Goal: Task Accomplishment & Management: Complete application form

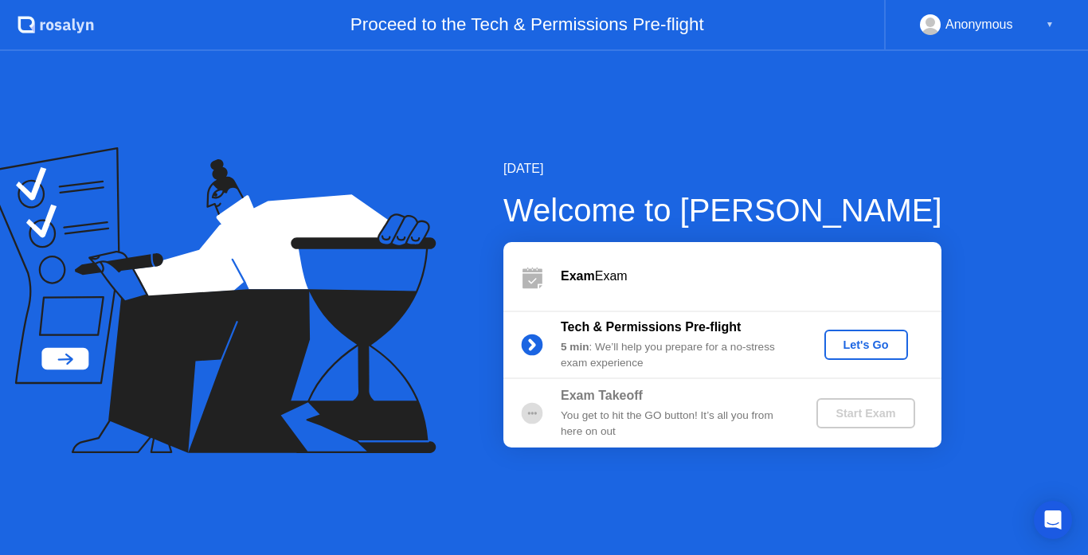
click at [971, 33] on div "Anonymous" at bounding box center [980, 24] width 68 height 21
click at [961, 21] on div "Anonymous" at bounding box center [980, 24] width 68 height 21
click at [1050, 24] on div "▼" at bounding box center [1050, 24] width 8 height 21
click at [859, 351] on div "Let's Go" at bounding box center [866, 345] width 71 height 13
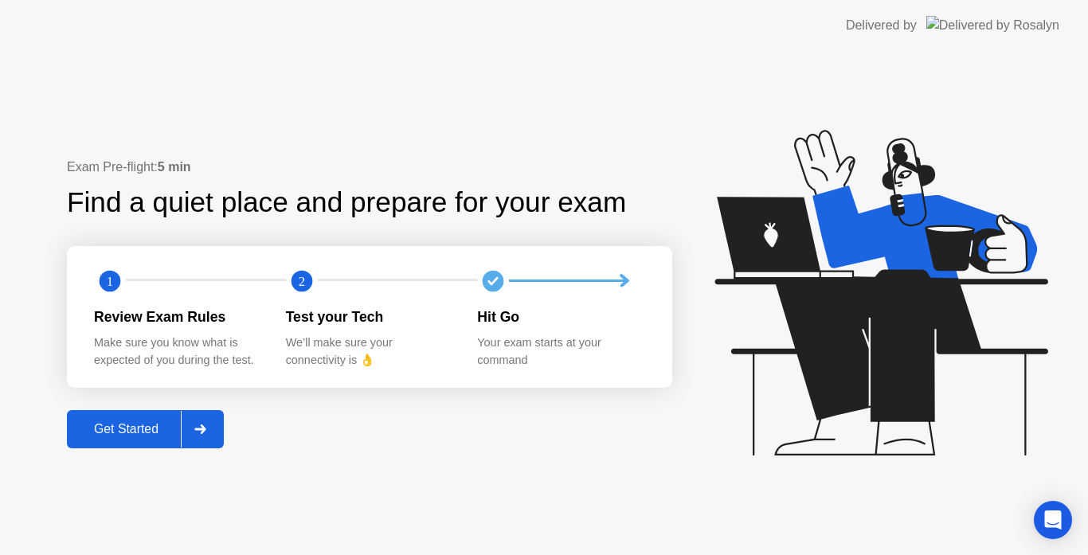
click at [144, 436] on div "Get Started" at bounding box center [126, 429] width 109 height 14
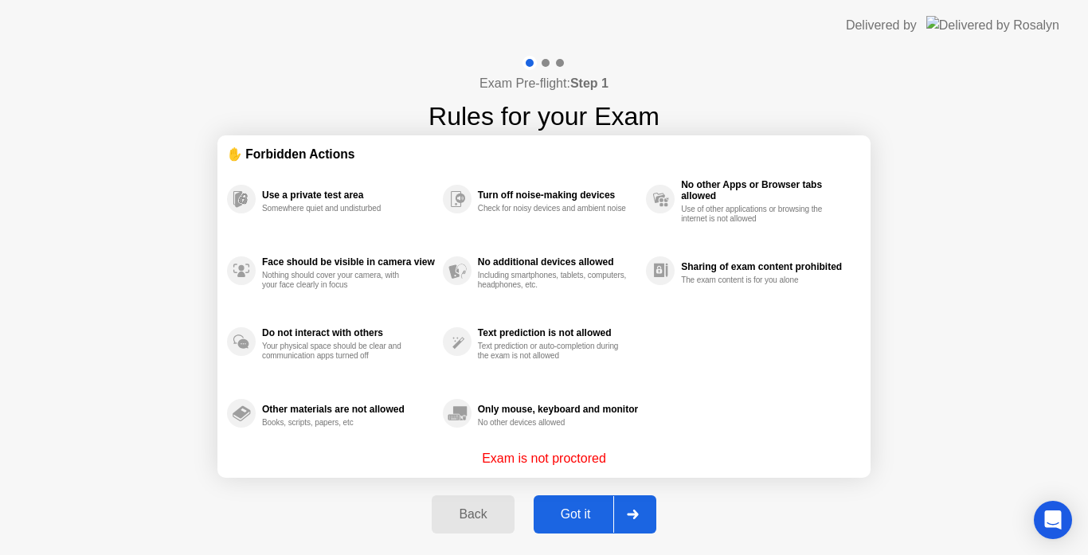
click at [633, 514] on icon at bounding box center [632, 515] width 11 height 10
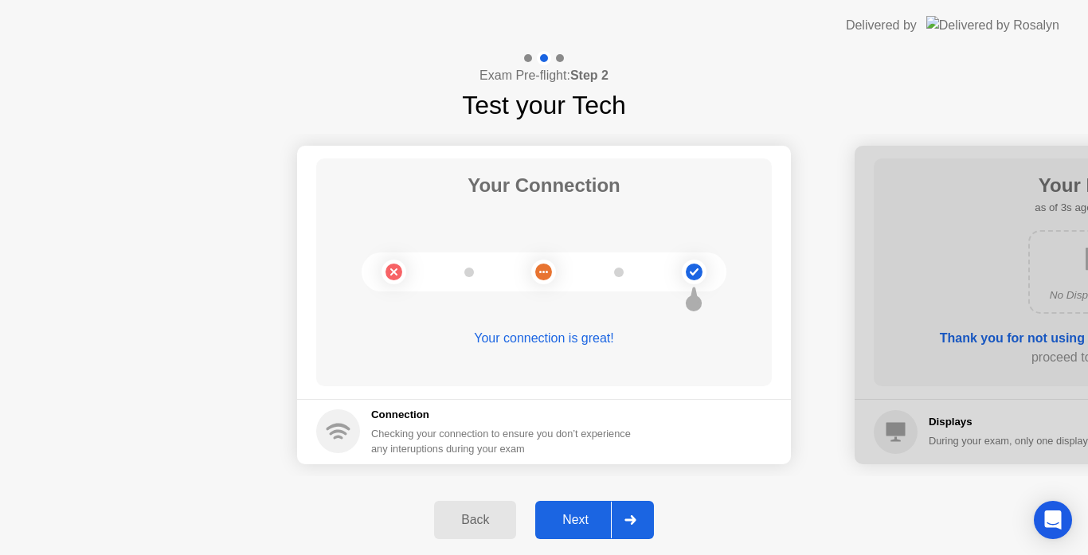
click at [633, 530] on div at bounding box center [630, 520] width 38 height 37
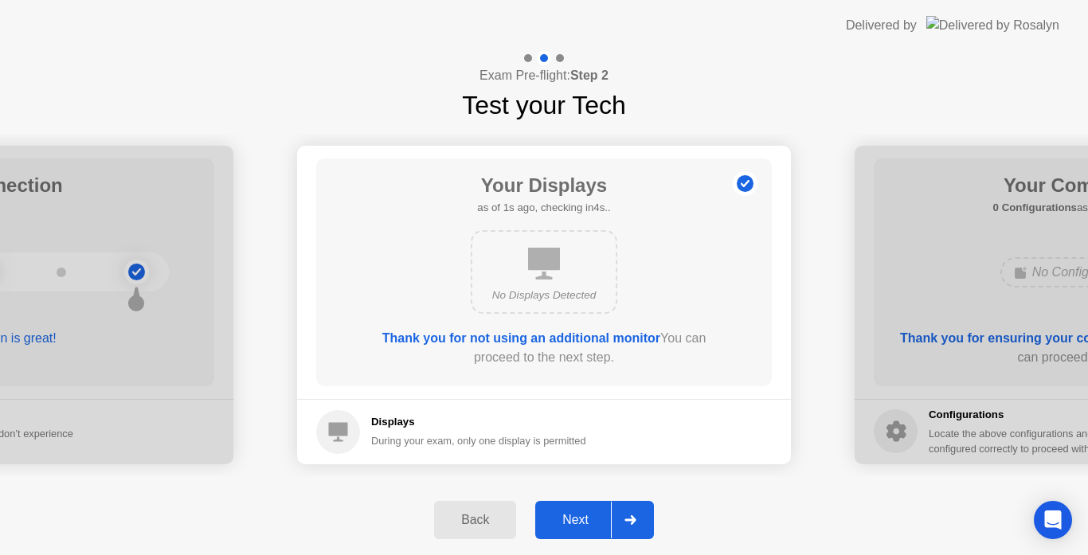
click at [633, 530] on div at bounding box center [630, 520] width 38 height 37
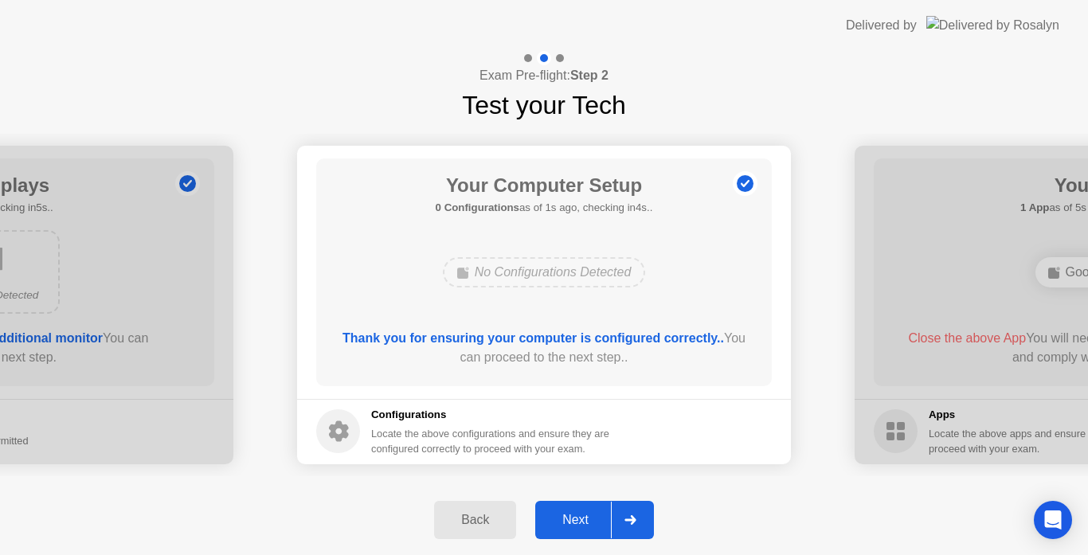
click at [633, 530] on div at bounding box center [630, 520] width 38 height 37
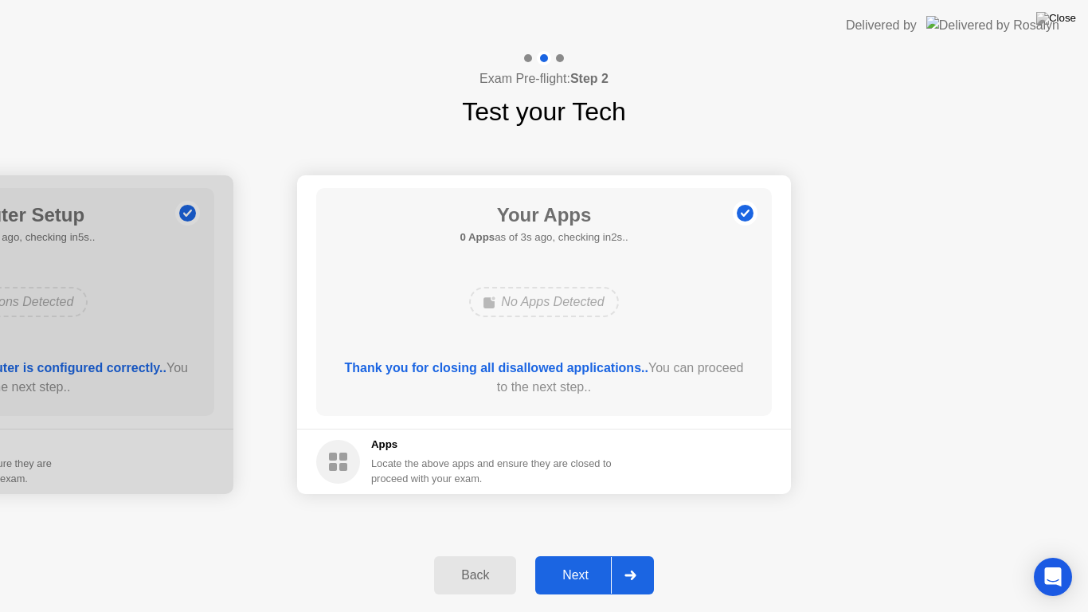
click at [620, 554] on div at bounding box center [630, 575] width 38 height 37
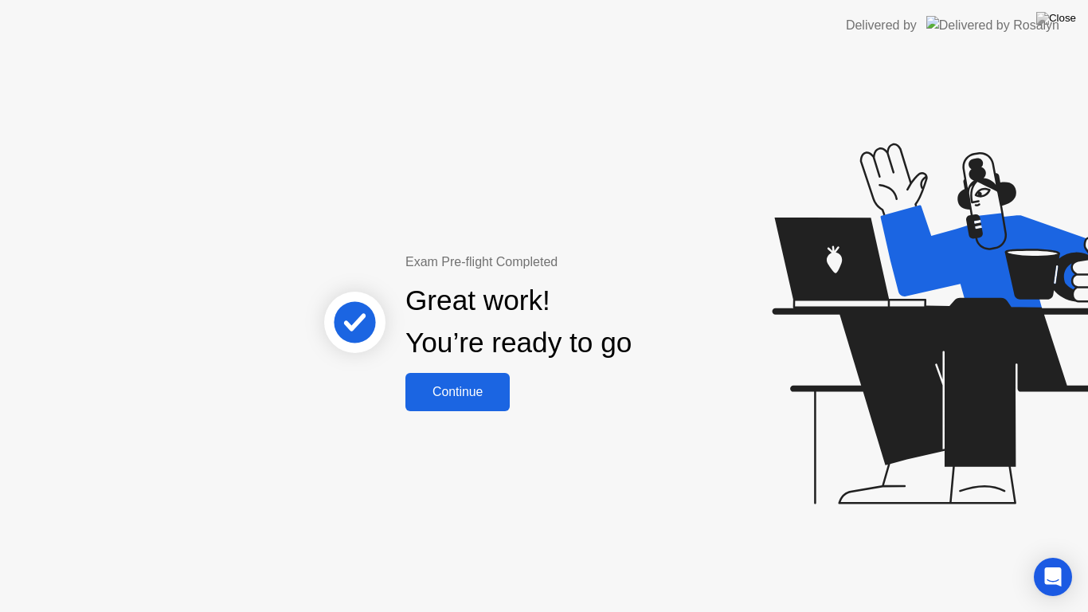
click at [472, 393] on div "Continue" at bounding box center [457, 392] width 95 height 14
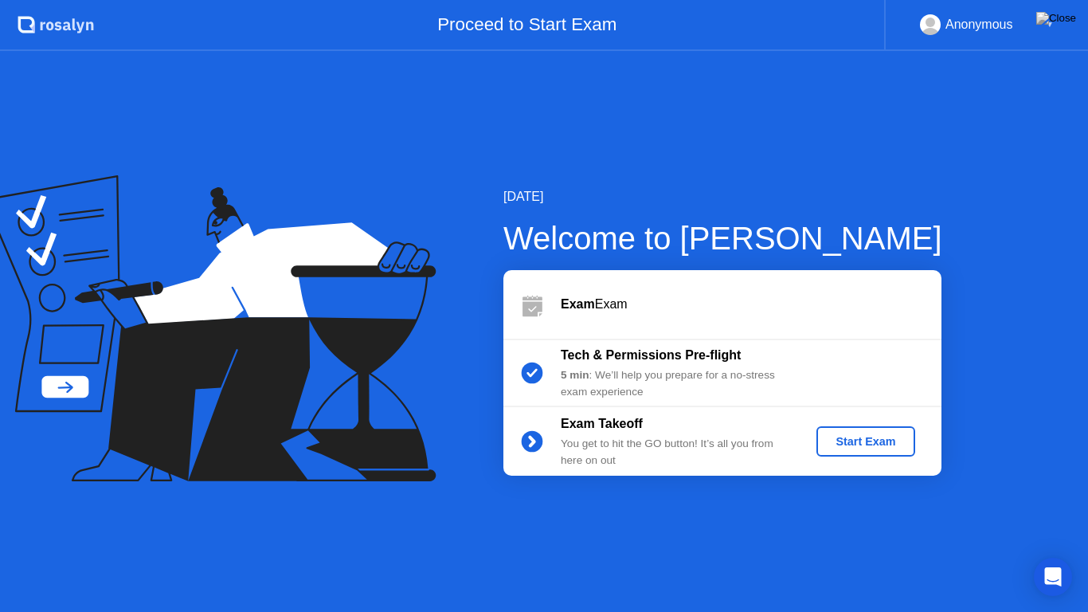
click at [868, 446] on div "Start Exam" at bounding box center [865, 441] width 85 height 13
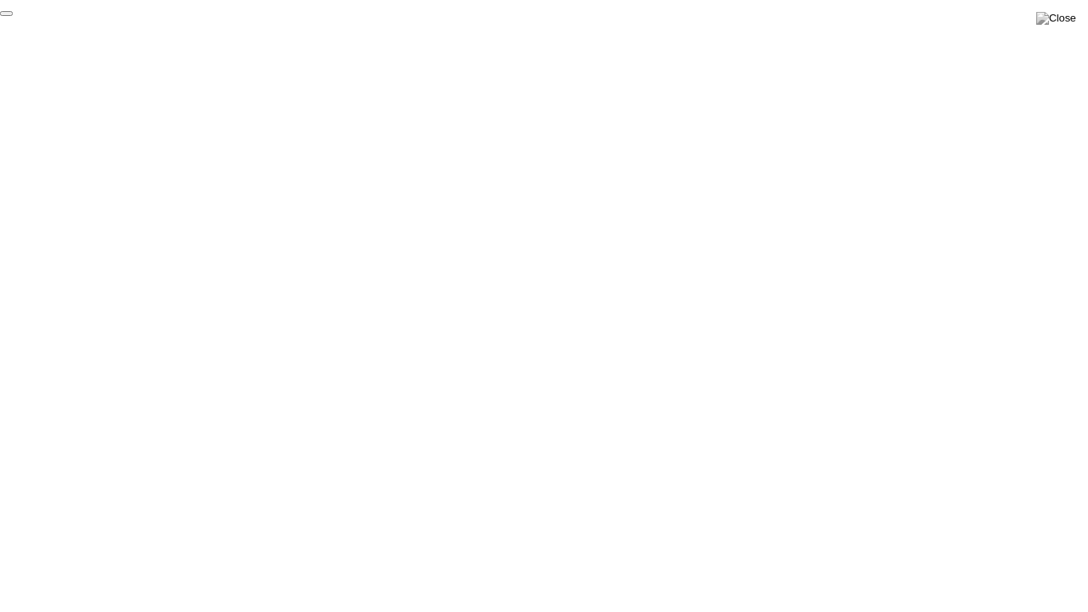
click div "End Proctoring Session"
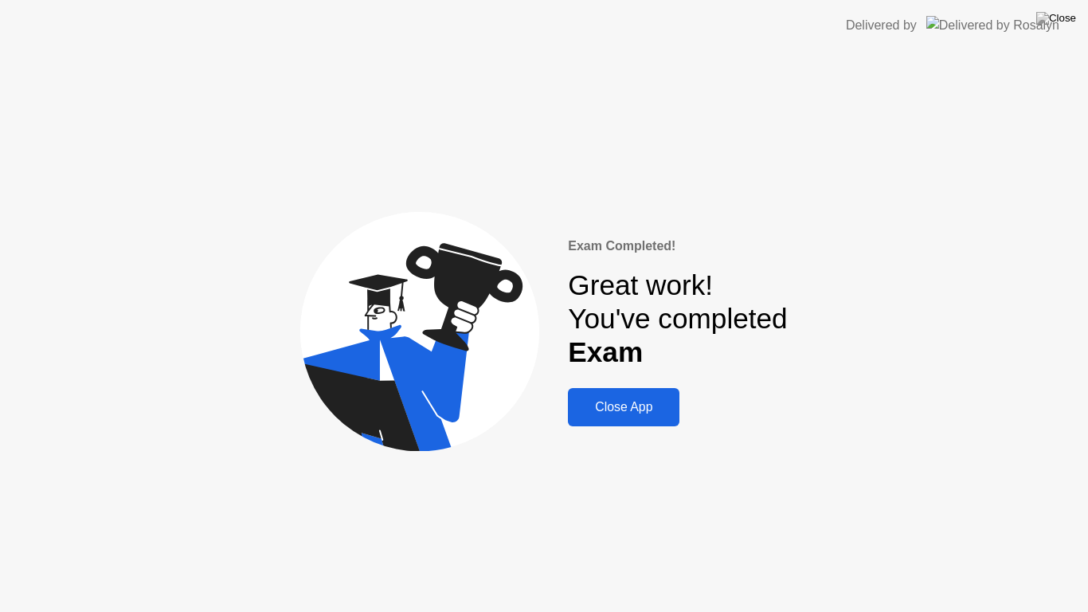
click at [617, 409] on div "Close App" at bounding box center [624, 407] width 102 height 14
